Goal: Book appointment/travel/reservation

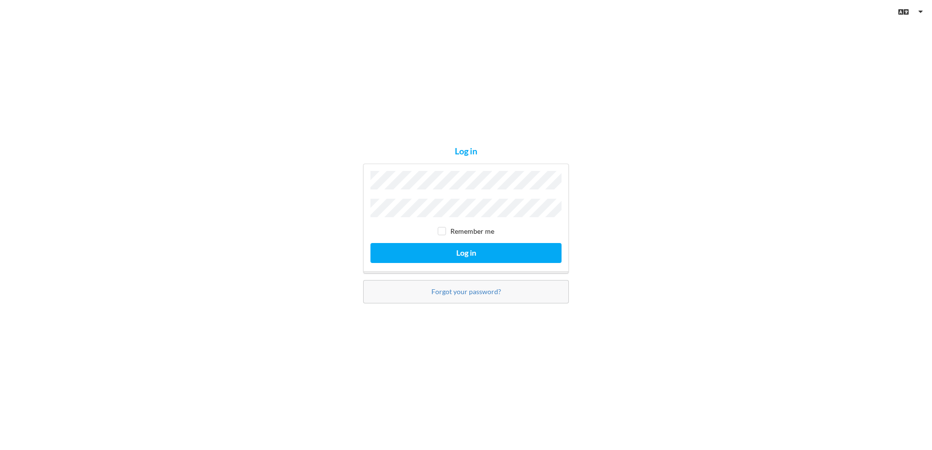
click at [371, 243] on button "Log in" at bounding box center [466, 253] width 191 height 20
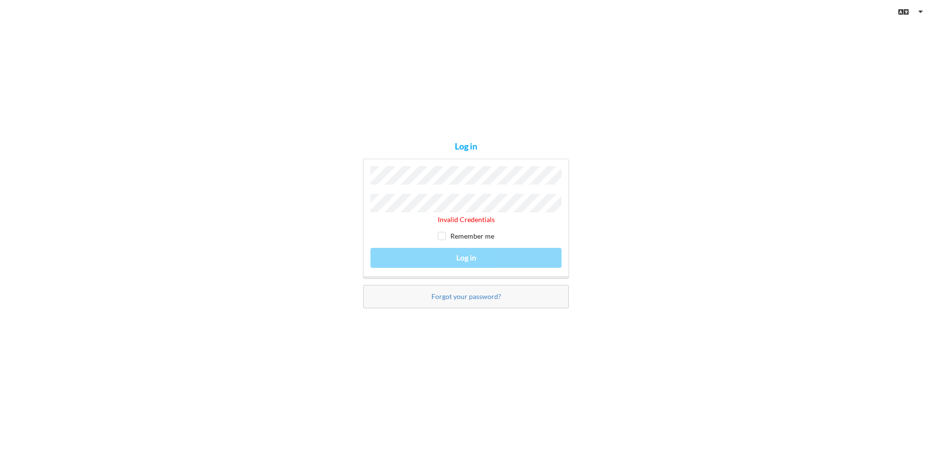
click at [552, 223] on div "Invalid Credentials Remember me Log in" at bounding box center [466, 218] width 206 height 119
drag, startPoint x: 463, startPoint y: 293, endPoint x: 461, endPoint y: 299, distance: 6.8
click at [463, 293] on link "Forgot your password?" at bounding box center [466, 297] width 70 height 8
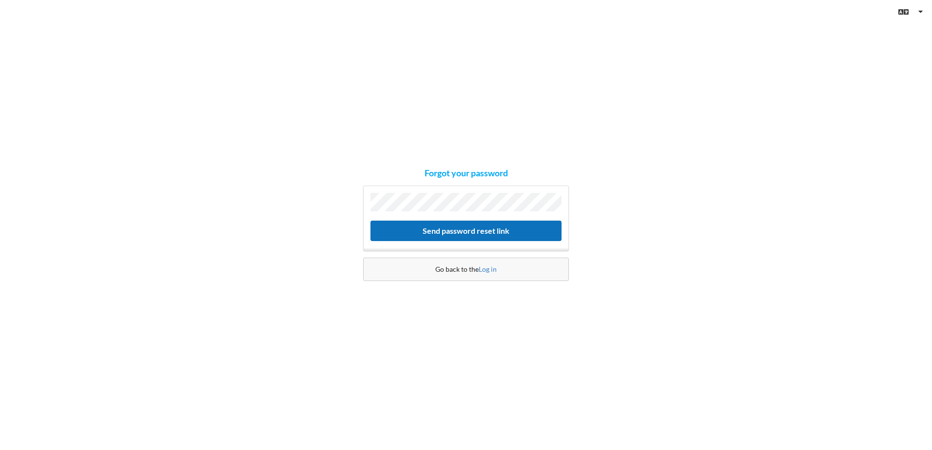
click at [457, 232] on button "Send password reset link" at bounding box center [466, 231] width 191 height 20
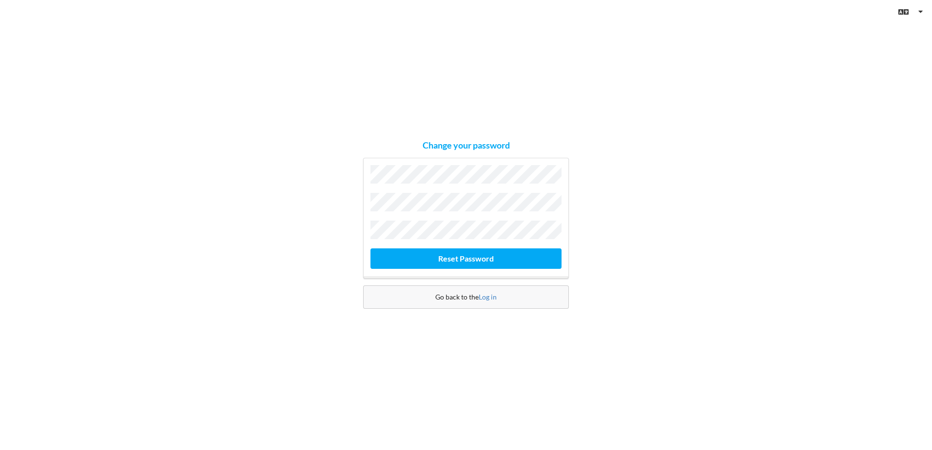
click at [371, 249] on button "Reset Password" at bounding box center [466, 259] width 191 height 20
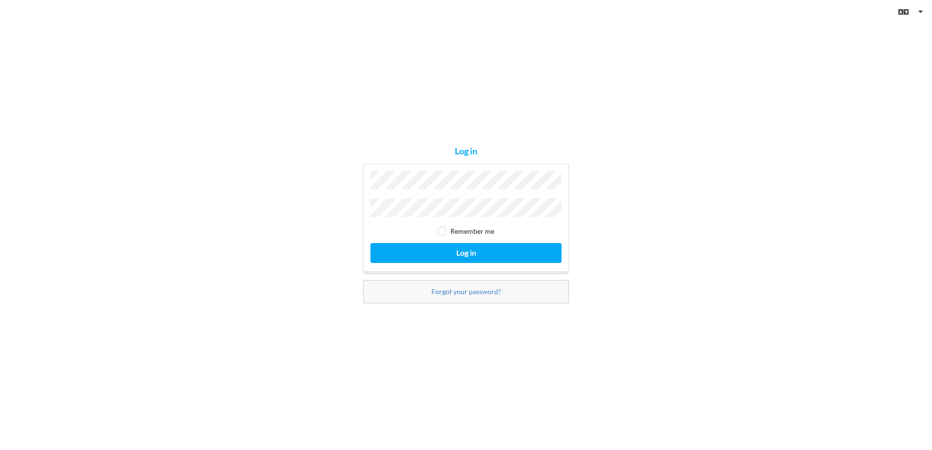
click at [371, 243] on button "Log in" at bounding box center [466, 253] width 191 height 20
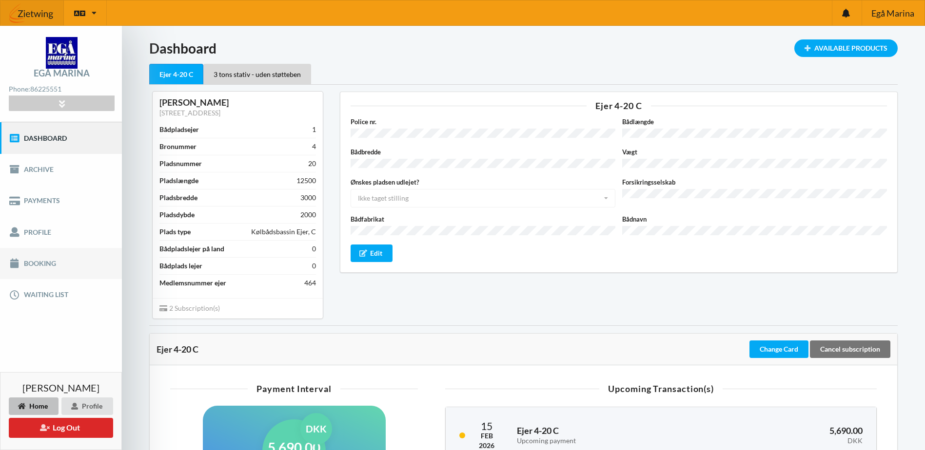
click at [38, 261] on link "Booking" at bounding box center [61, 263] width 122 height 31
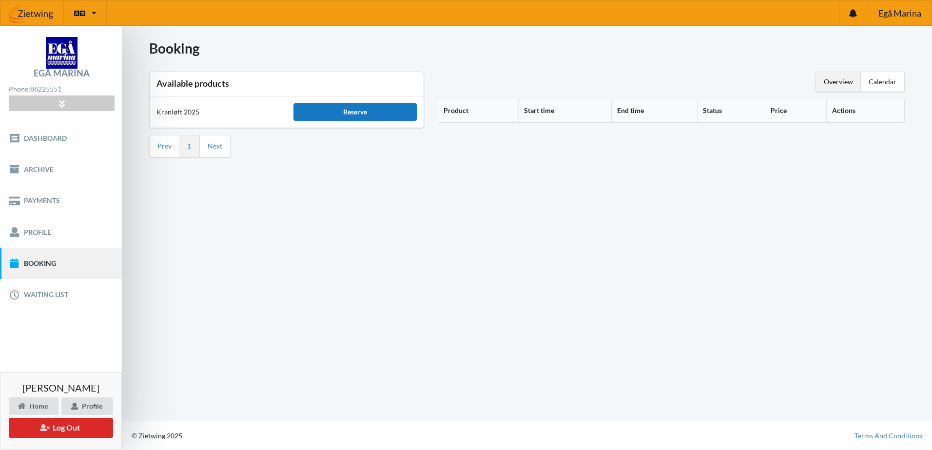
click at [343, 113] on div "Reserve" at bounding box center [354, 112] width 123 height 18
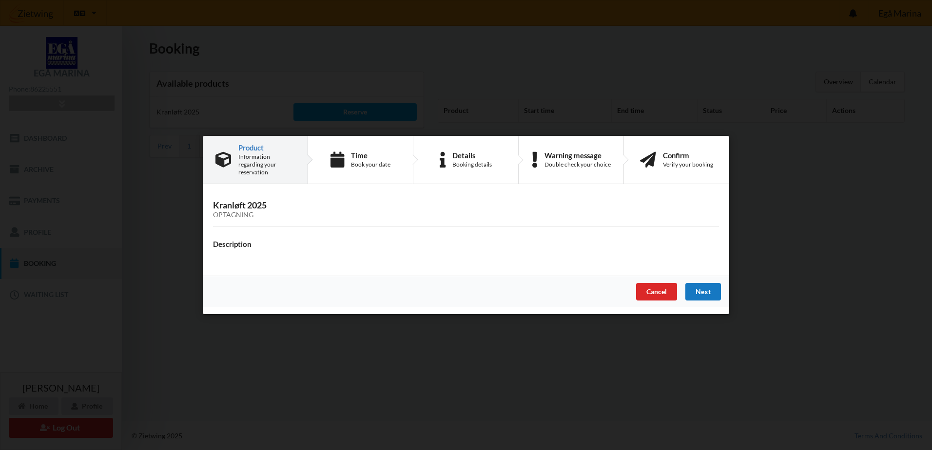
click at [692, 291] on div "Next" at bounding box center [703, 292] width 36 height 18
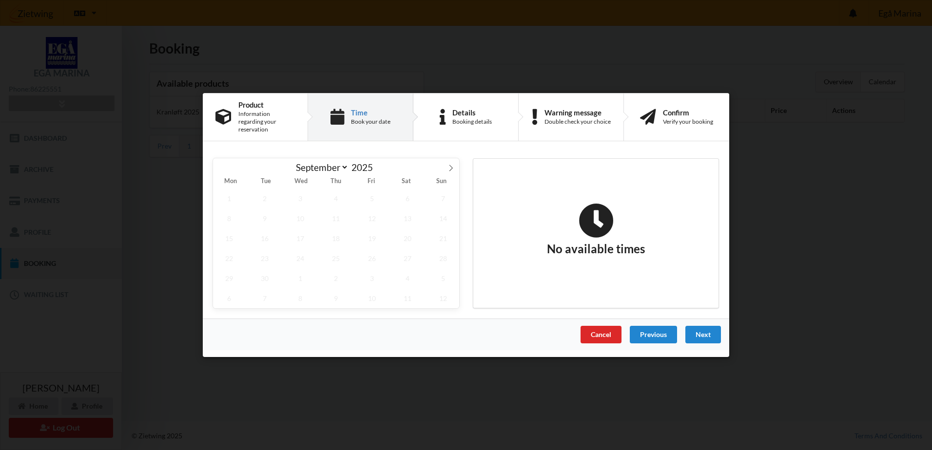
click at [607, 329] on div "Cancel" at bounding box center [601, 335] width 41 height 18
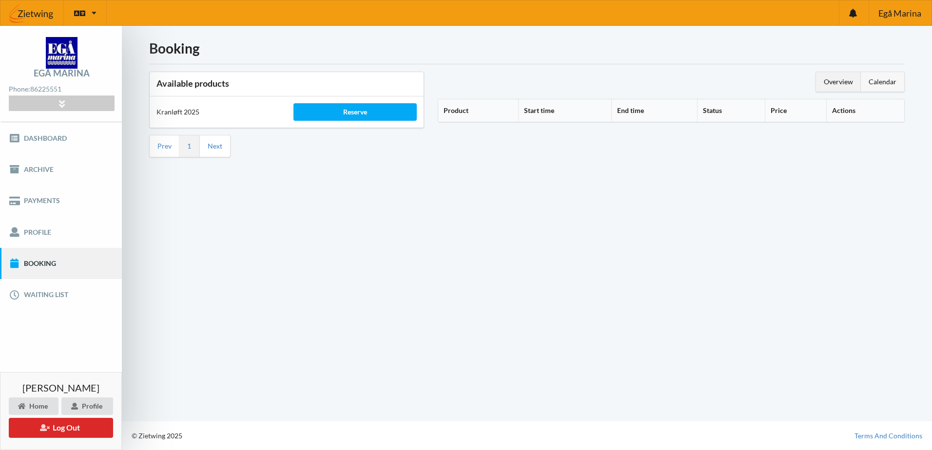
click at [875, 86] on div "Calendar" at bounding box center [882, 82] width 43 height 20
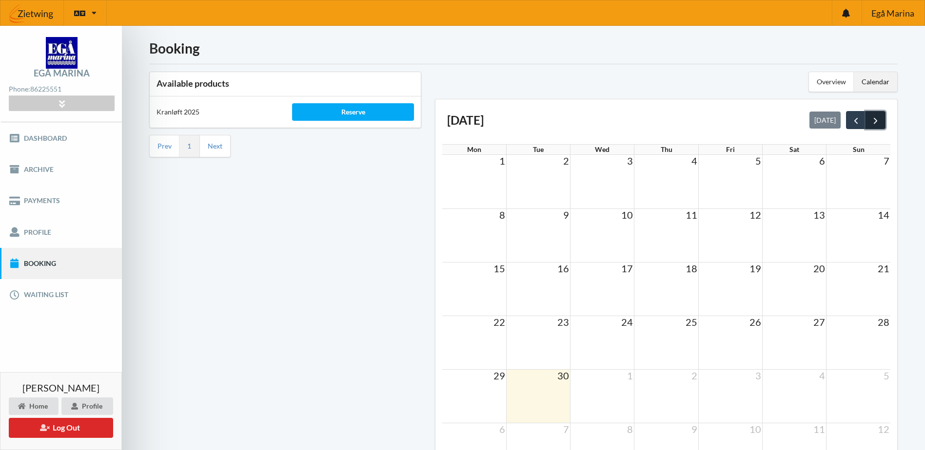
click at [873, 116] on span "next" at bounding box center [875, 121] width 10 height 10
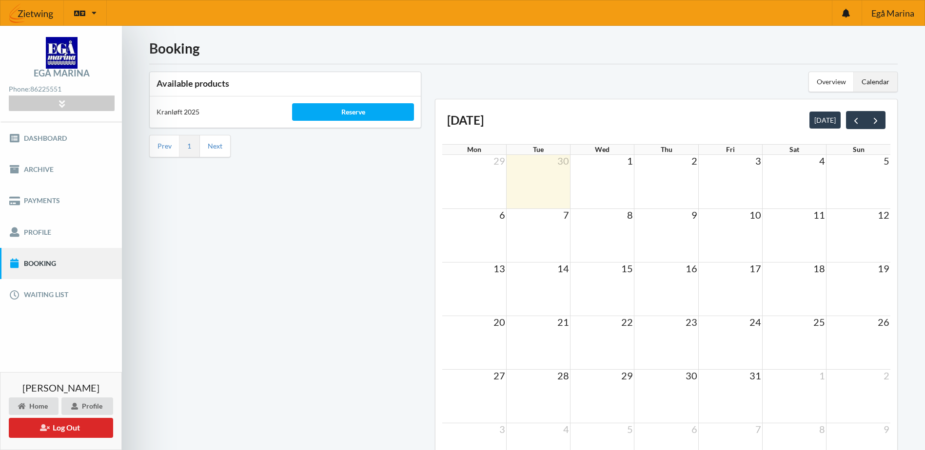
click at [609, 235] on td at bounding box center [602, 236] width 64 height 54
click at [549, 249] on td at bounding box center [538, 236] width 64 height 54
click at [869, 124] on button "next" at bounding box center [875, 120] width 20 height 18
click at [856, 121] on span "prev" at bounding box center [856, 121] width 10 height 10
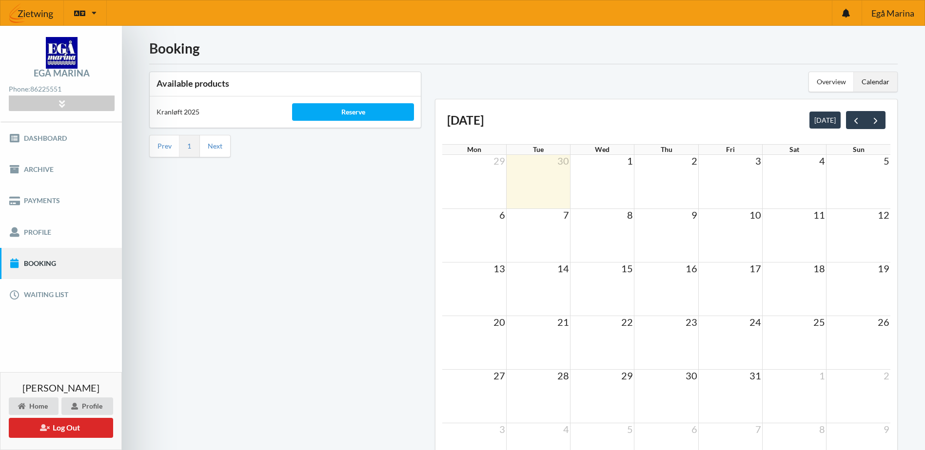
click at [676, 234] on td at bounding box center [666, 236] width 64 height 54
click at [602, 187] on td at bounding box center [602, 182] width 64 height 54
click at [550, 181] on td at bounding box center [538, 182] width 64 height 54
click at [869, 83] on div "Calendar" at bounding box center [875, 82] width 43 height 20
click at [54, 298] on link "Waiting list" at bounding box center [61, 294] width 122 height 31
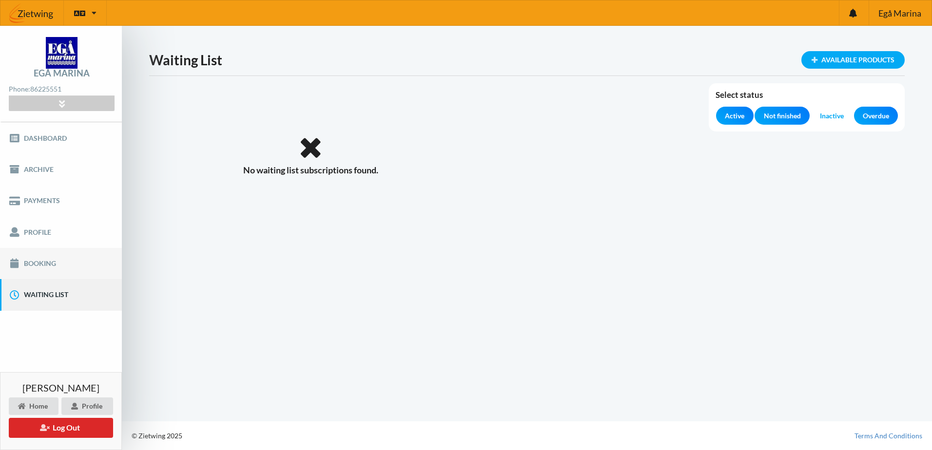
click at [50, 270] on link "Booking" at bounding box center [61, 263] width 122 height 31
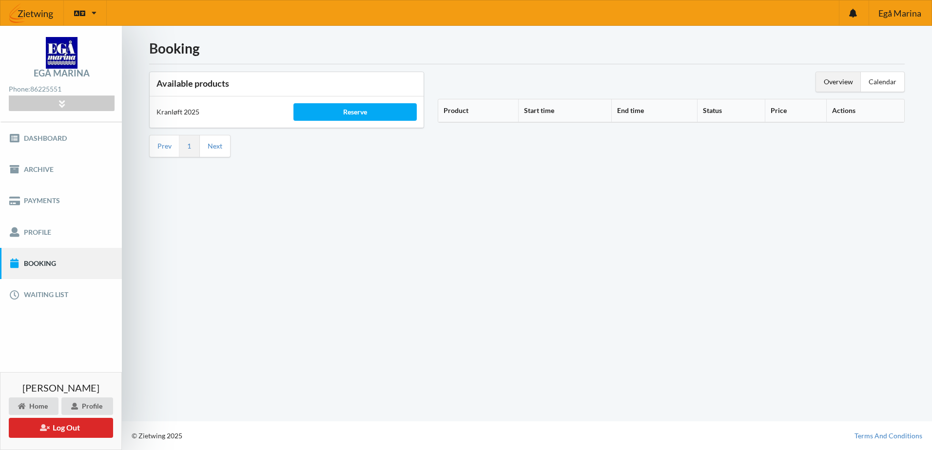
click at [827, 83] on div "Overview" at bounding box center [838, 82] width 45 height 20
click at [872, 87] on div "Calendar" at bounding box center [882, 82] width 43 height 20
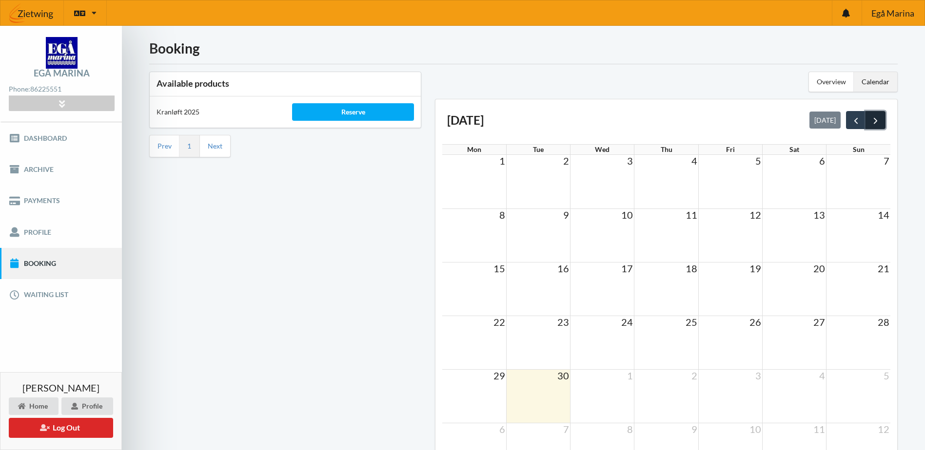
click at [871, 121] on span "next" at bounding box center [875, 121] width 10 height 10
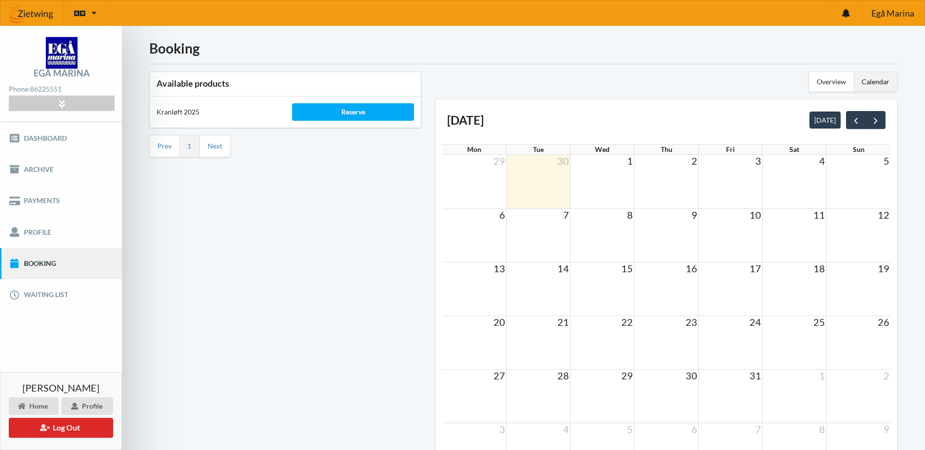
click at [657, 236] on td at bounding box center [666, 236] width 64 height 54
click at [658, 236] on td at bounding box center [666, 236] width 64 height 54
click at [850, 86] on div "Overview" at bounding box center [831, 82] width 45 height 20
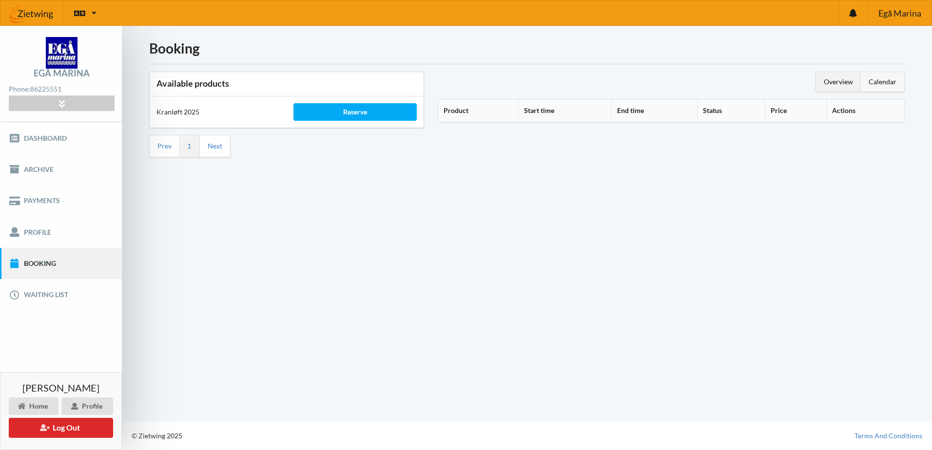
click at [875, 84] on div "Calendar" at bounding box center [882, 82] width 43 height 20
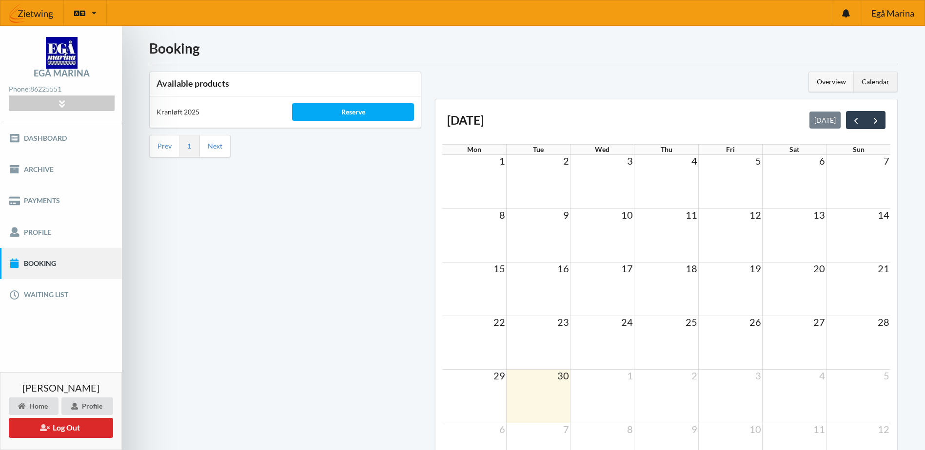
click at [841, 83] on div "Overview" at bounding box center [831, 82] width 45 height 20
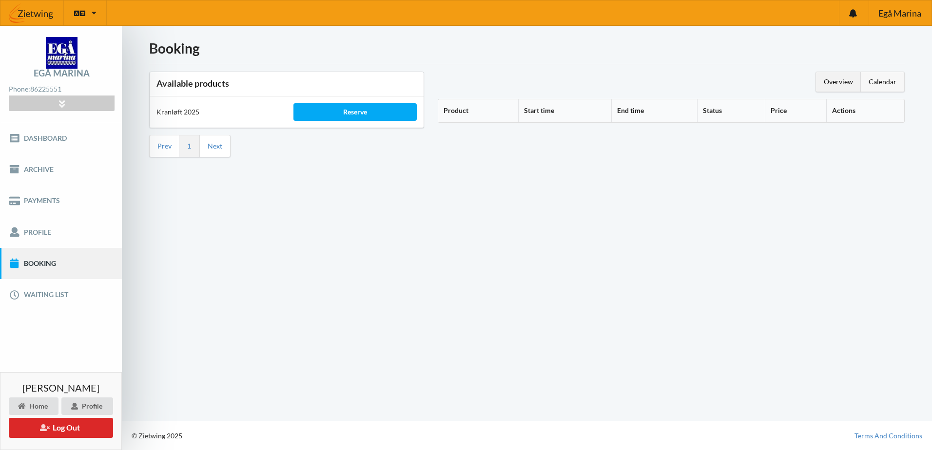
click at [870, 83] on div "Calendar" at bounding box center [882, 82] width 43 height 20
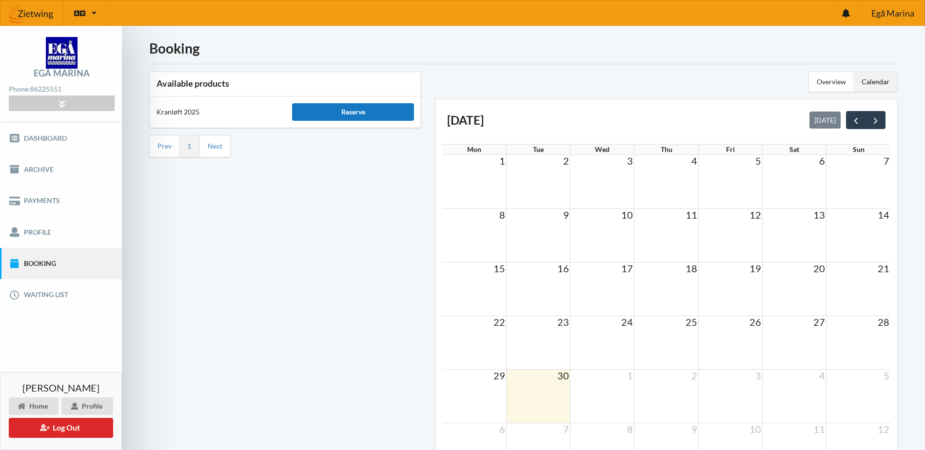
drag, startPoint x: 347, startPoint y: 115, endPoint x: 347, endPoint y: 109, distance: 5.4
click at [347, 115] on div "Reserve" at bounding box center [353, 112] width 122 height 18
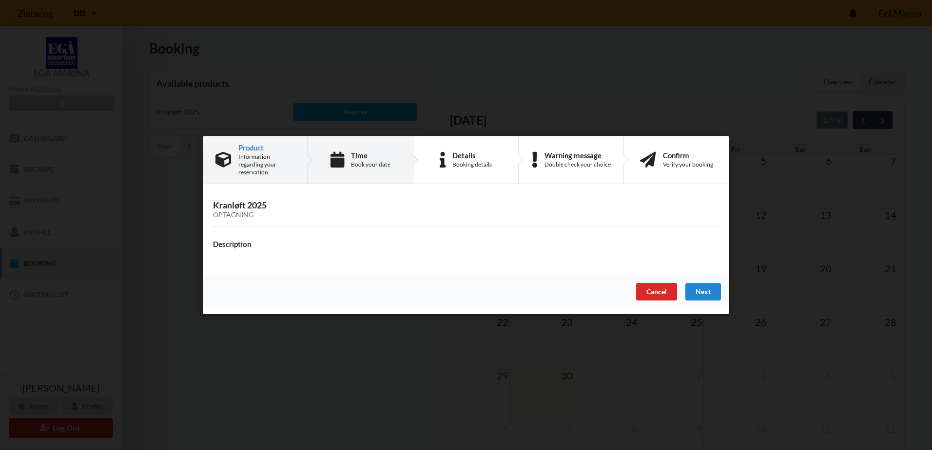
click at [364, 167] on div "Book your date" at bounding box center [370, 165] width 39 height 8
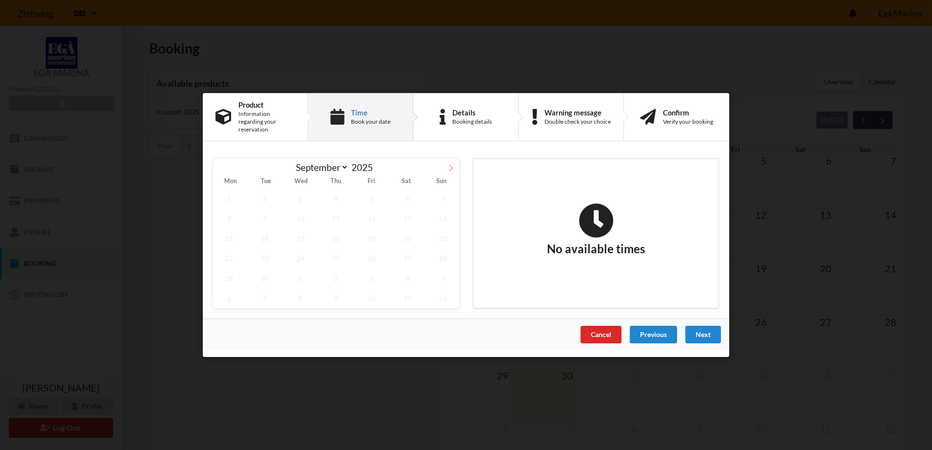
click at [446, 166] on span at bounding box center [451, 166] width 17 height 17
select select "9"
click at [341, 256] on span "23" at bounding box center [336, 259] width 32 height 20
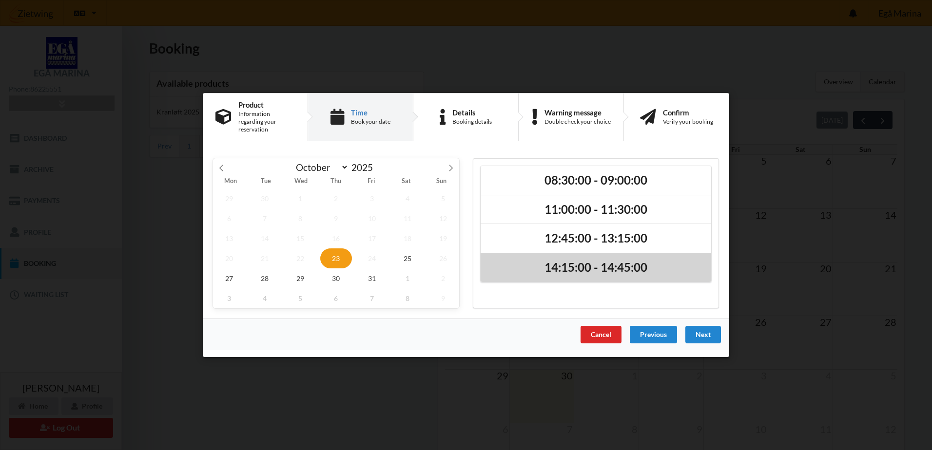
click at [584, 266] on h2 "14:15:00 - 14:45:00" at bounding box center [596, 267] width 217 height 15
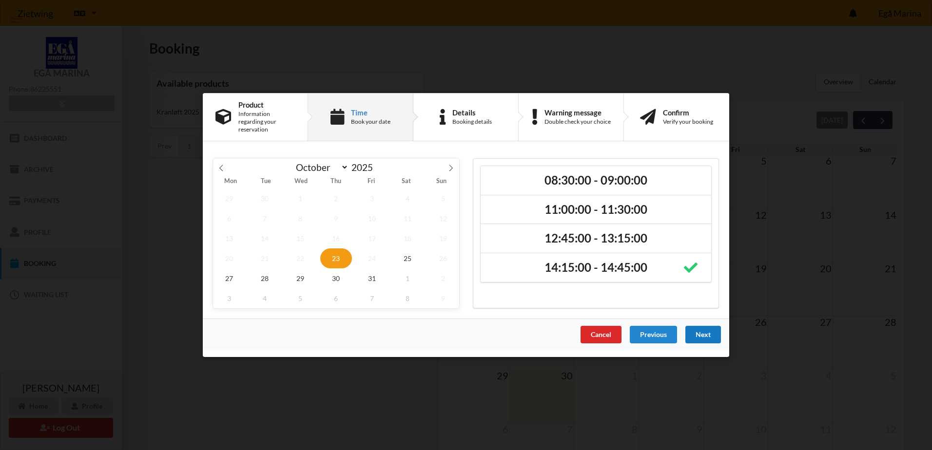
click at [710, 328] on div "Next" at bounding box center [703, 335] width 36 height 18
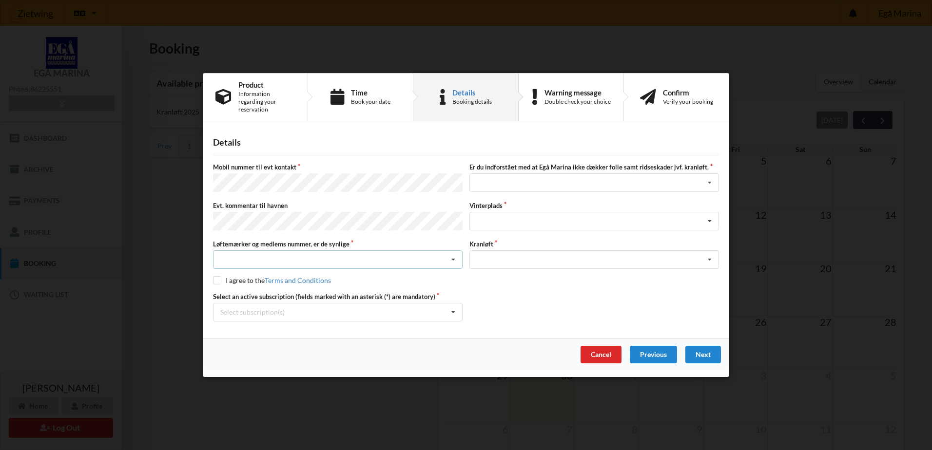
click at [256, 251] on div "Nej, jeg kontakter havnekontoret inden løftet Ja, mine mærker er synlige og int…" at bounding box center [338, 260] width 250 height 19
click at [269, 287] on div "Ja, mine mærker er synlige og intakte" at bounding box center [338, 296] width 249 height 18
click at [217, 276] on input "checkbox" at bounding box center [217, 280] width 8 height 8
checkbox input "true"
click at [711, 218] on icon at bounding box center [710, 222] width 15 height 18
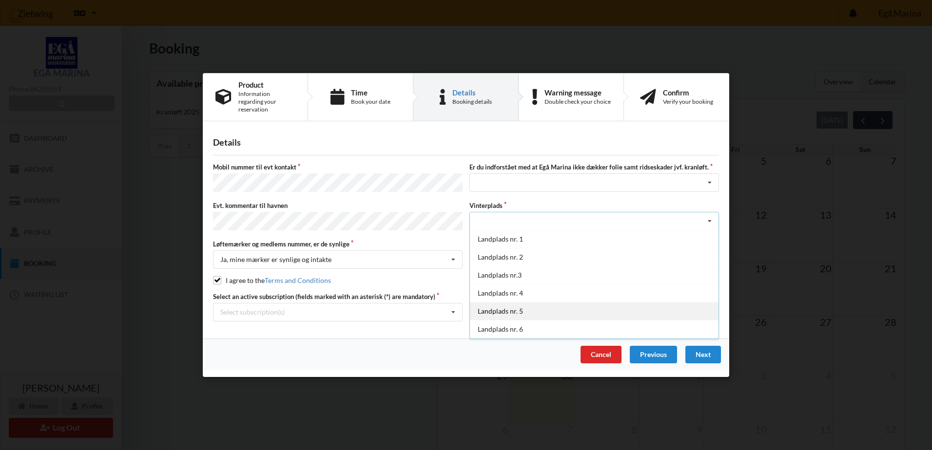
click at [540, 307] on div "Landplads nr. 5" at bounding box center [594, 311] width 249 height 18
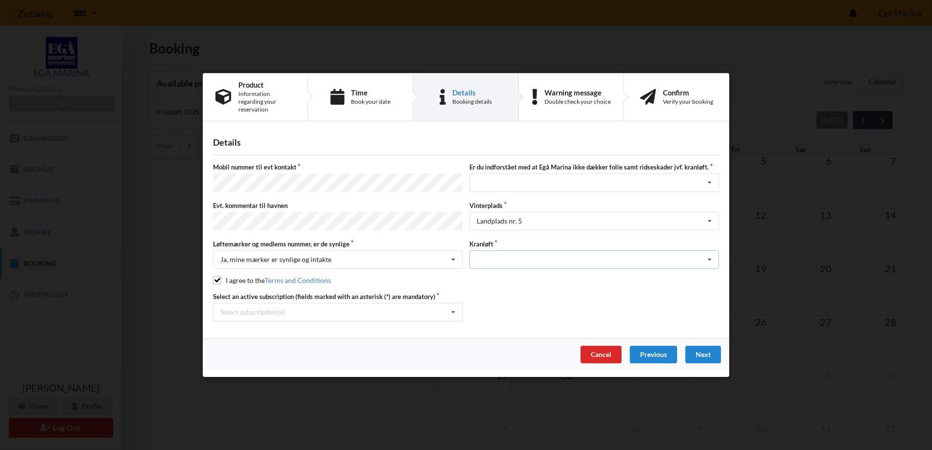
click at [708, 252] on icon at bounding box center [710, 260] width 15 height 18
click at [520, 274] on div "Optagning" at bounding box center [594, 278] width 249 height 18
click at [711, 180] on icon at bounding box center [710, 184] width 15 height 18
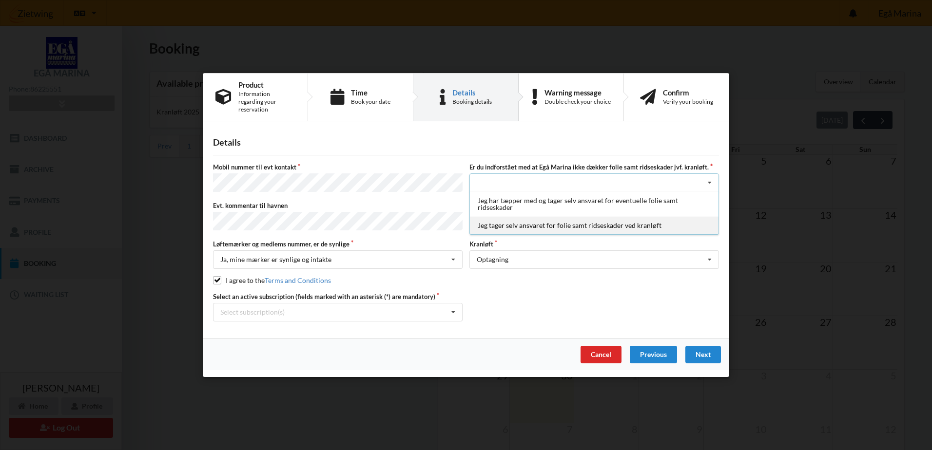
click at [587, 219] on div "Jeg tager selv ansvaret for folie samt ridseskader ved kranløft" at bounding box center [594, 226] width 249 height 18
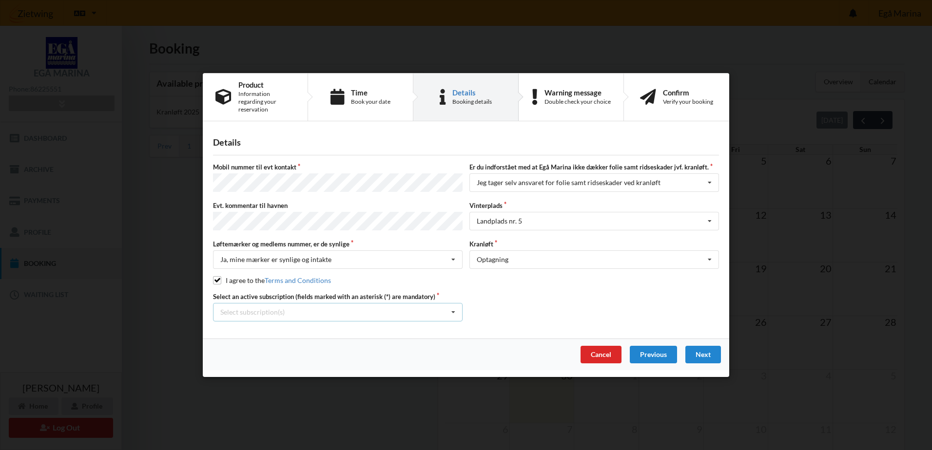
click at [453, 309] on icon at bounding box center [453, 313] width 15 height 18
click at [308, 327] on div "* 3 tons stativ - uden støtteben" at bounding box center [338, 330] width 249 height 18
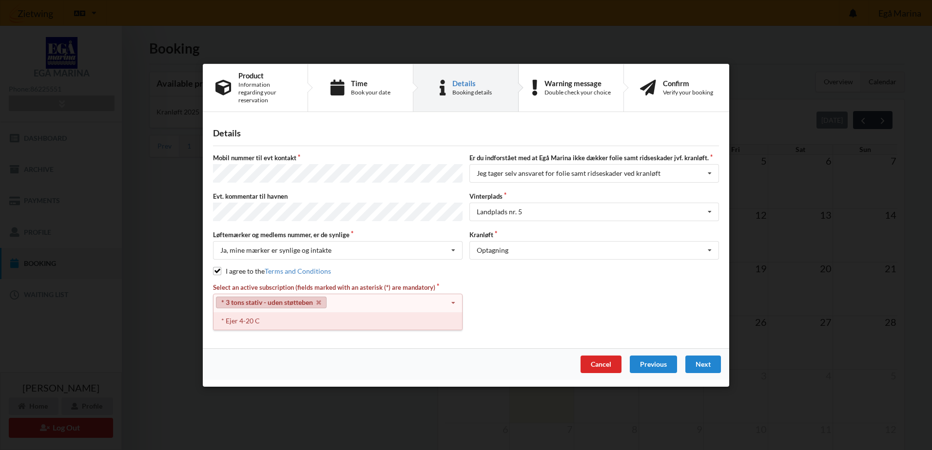
click at [261, 319] on div "* Ejer 4-20 C" at bounding box center [338, 321] width 249 height 18
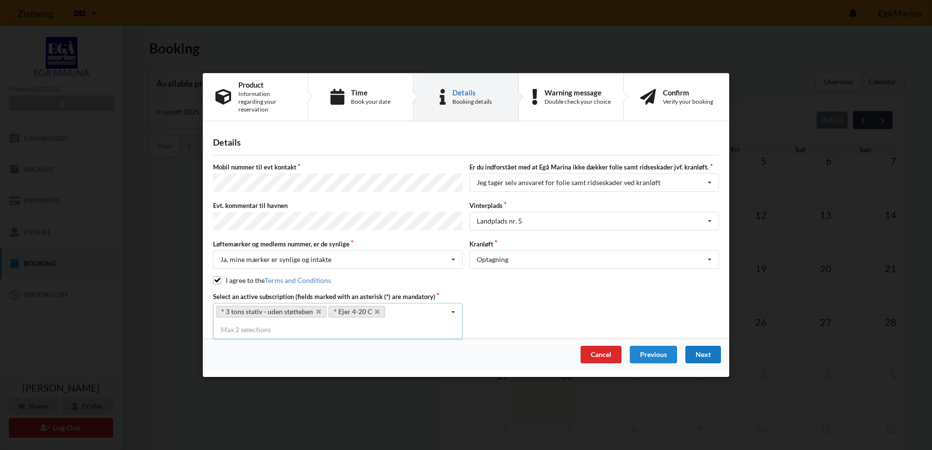
click at [695, 352] on div "Next" at bounding box center [703, 355] width 36 height 18
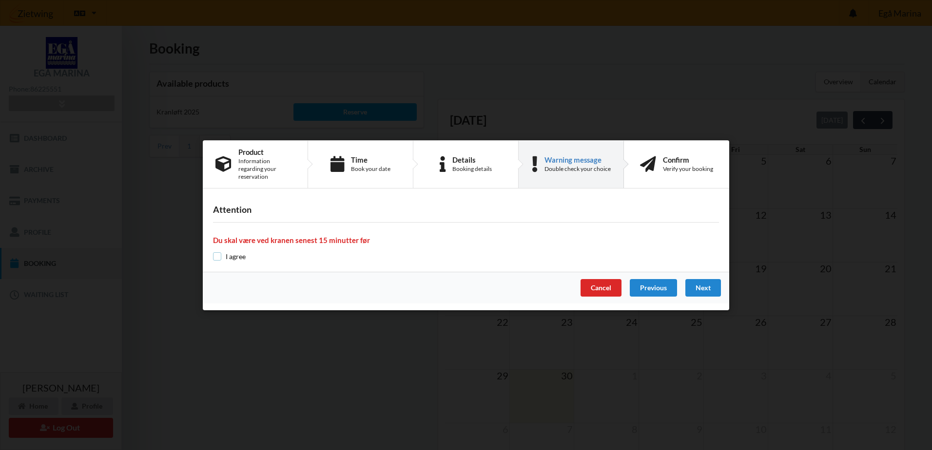
click at [218, 254] on input "checkbox" at bounding box center [217, 257] width 8 height 8
checkbox input "true"
click at [698, 284] on div "Next" at bounding box center [703, 288] width 36 height 18
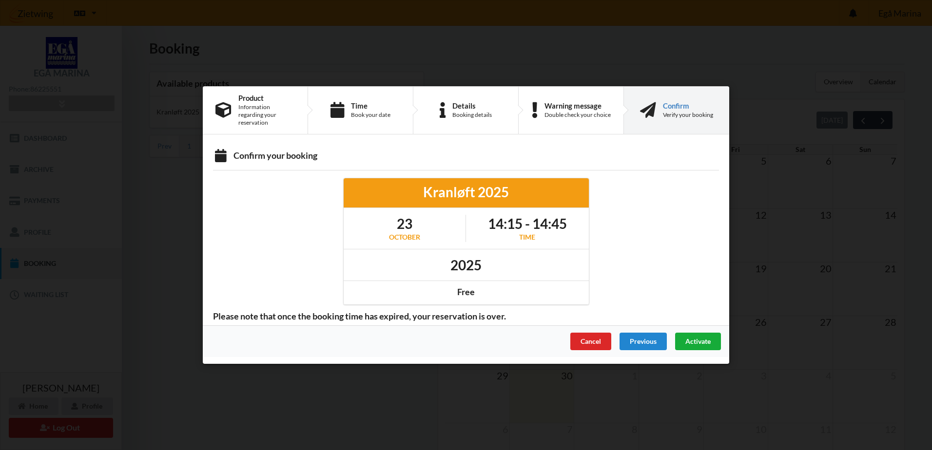
click at [697, 337] on span "Activate" at bounding box center [697, 341] width 25 height 8
